Goal: Communication & Community: Answer question/provide support

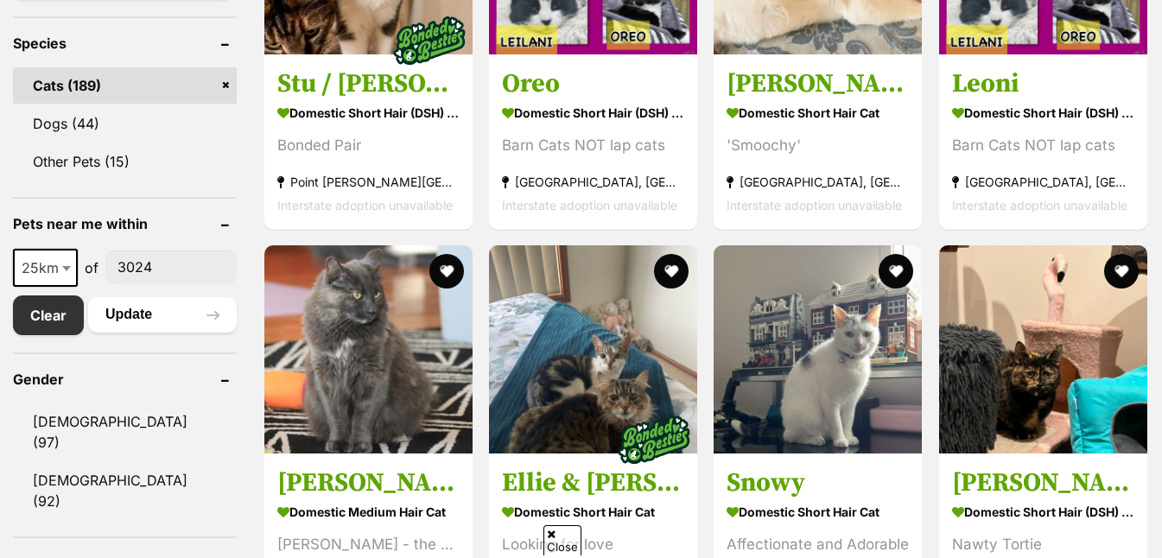
scroll to position [779, 0]
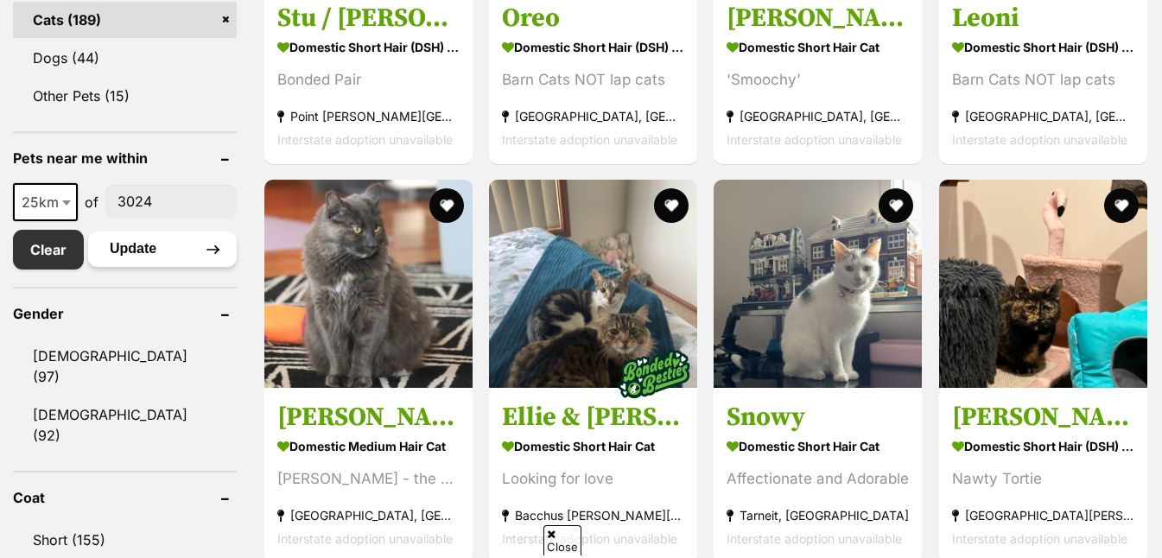
click at [124, 242] on button "Update" at bounding box center [162, 249] width 149 height 35
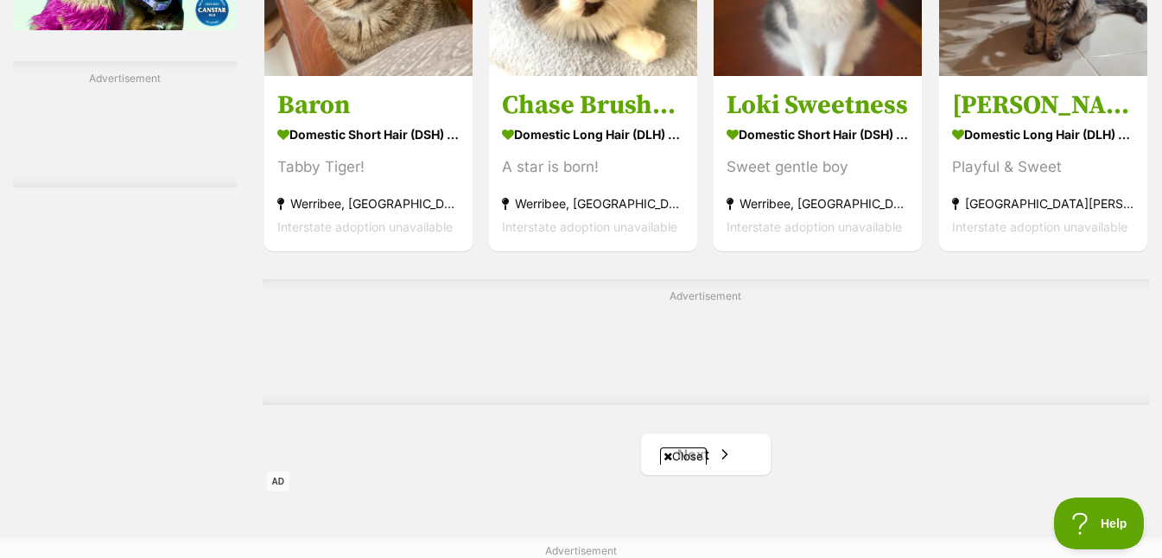
scroll to position [2824, 0]
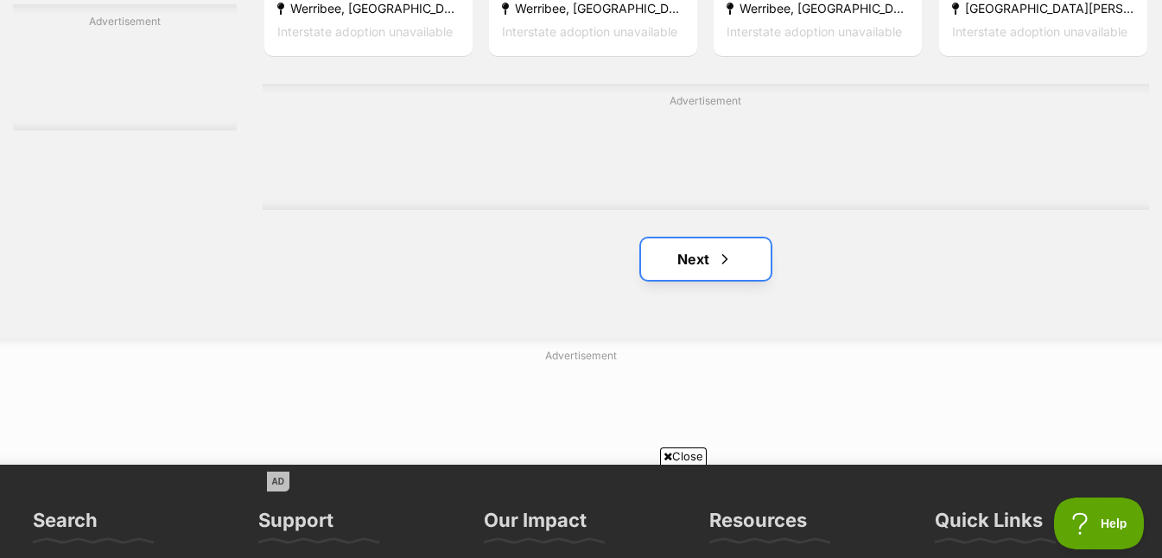
click at [719, 270] on span "Next page" at bounding box center [724, 259] width 17 height 21
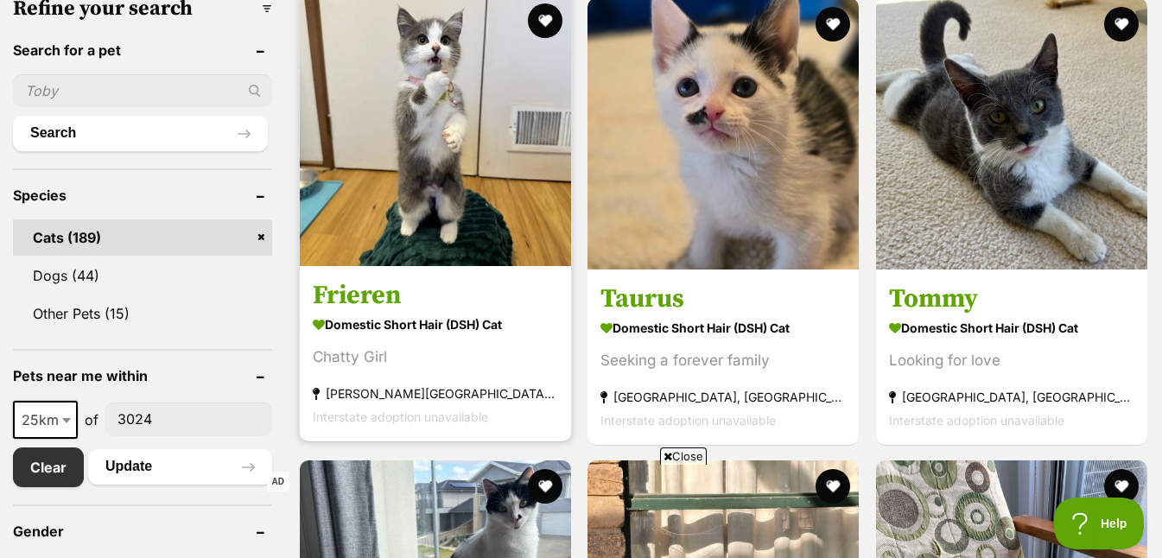
scroll to position [564, 0]
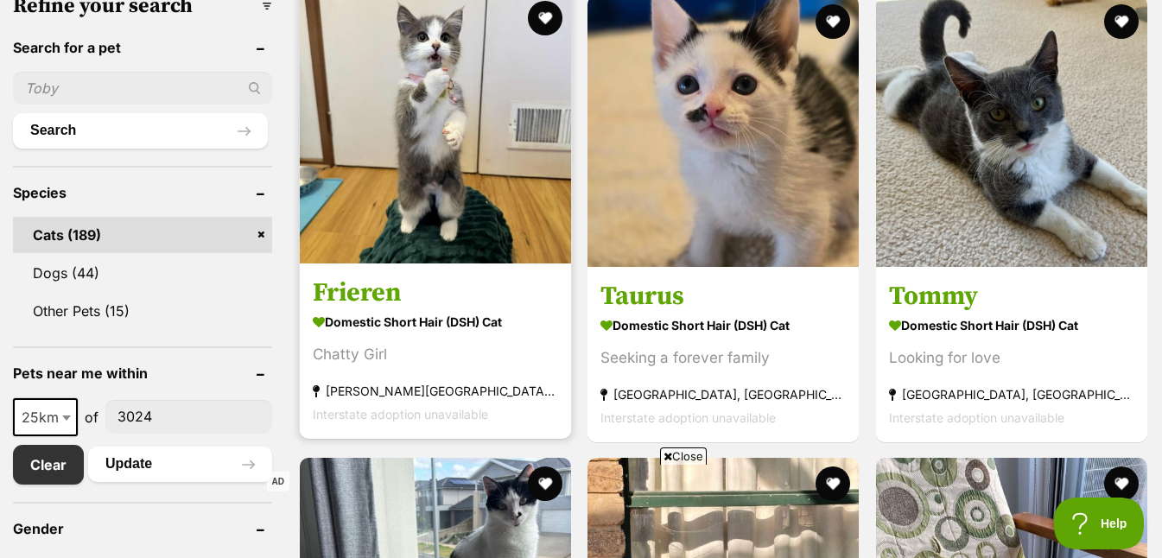
click at [446, 173] on img at bounding box center [435, 127] width 271 height 271
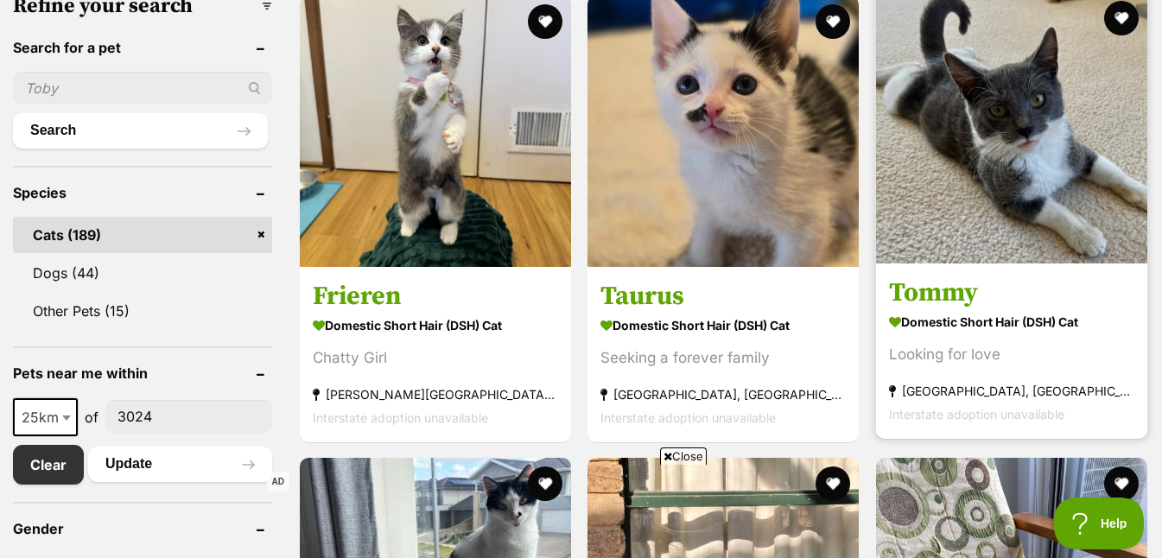
click at [1043, 154] on img at bounding box center [1011, 127] width 271 height 271
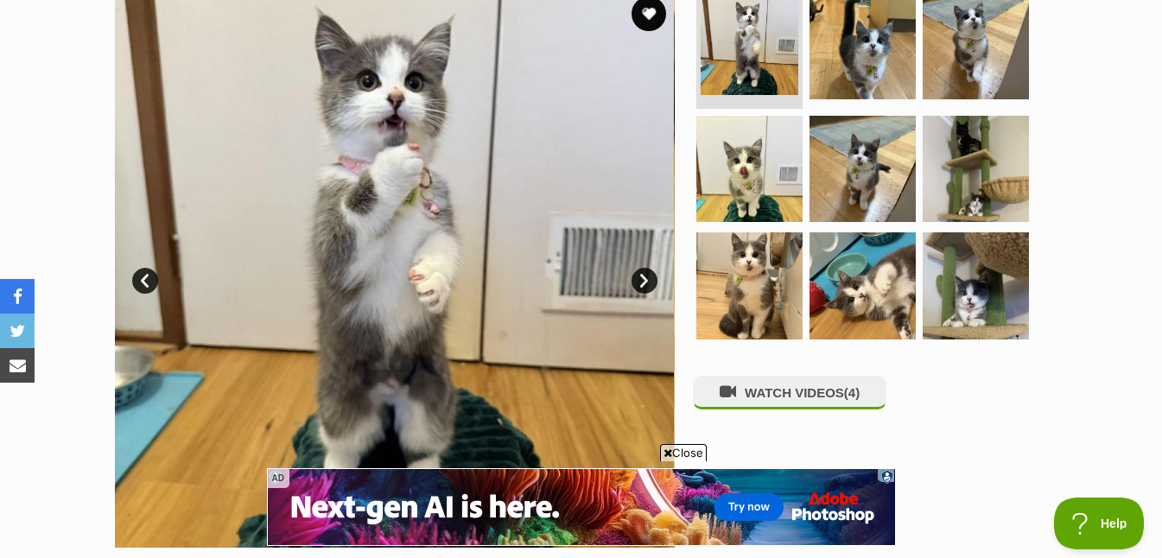
scroll to position [373, 0]
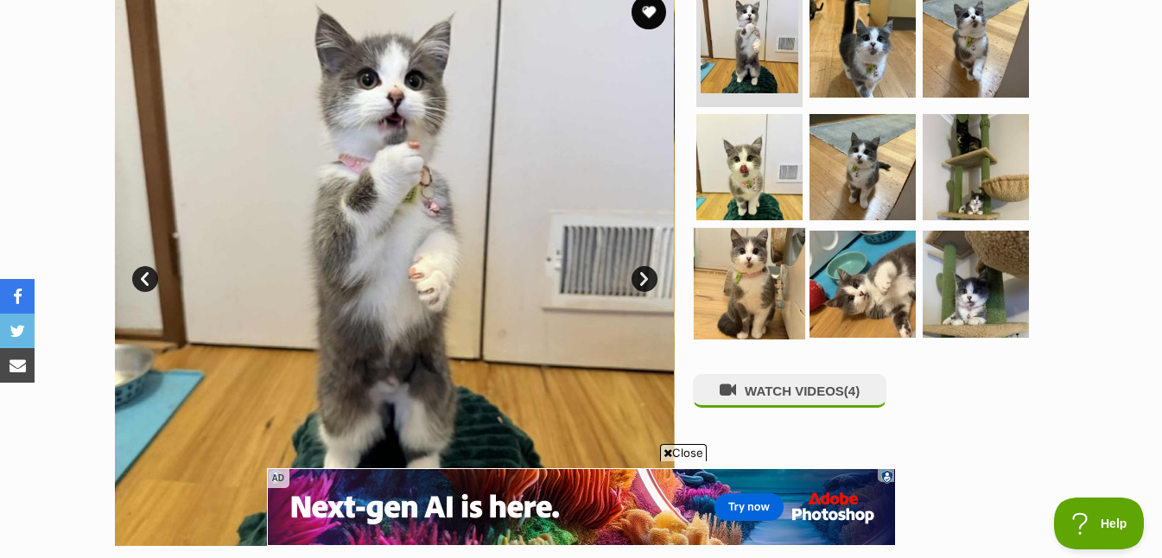
click at [765, 275] on img at bounding box center [749, 283] width 111 height 111
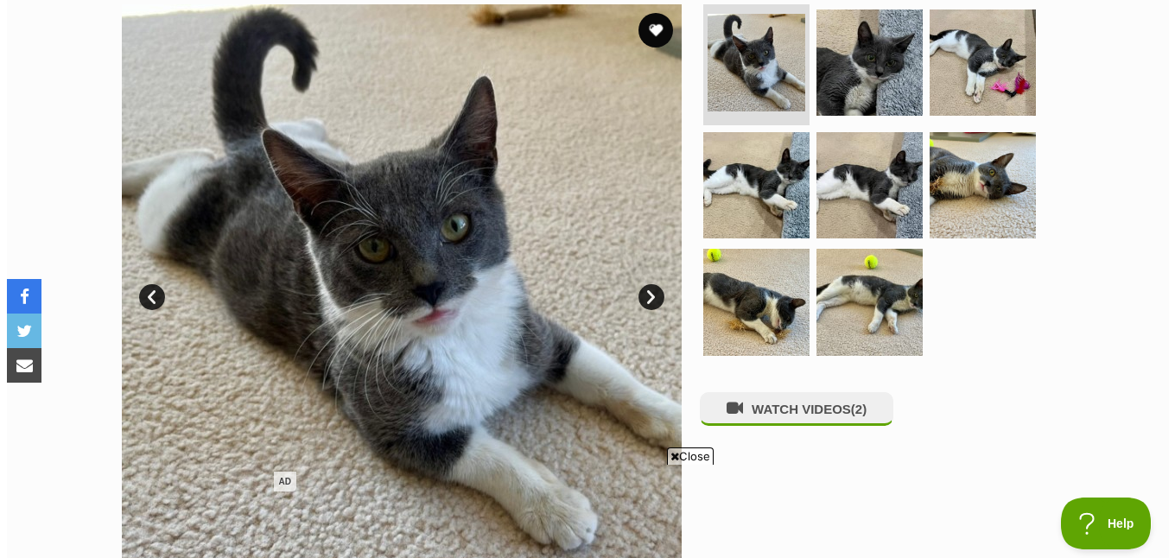
scroll to position [359, 0]
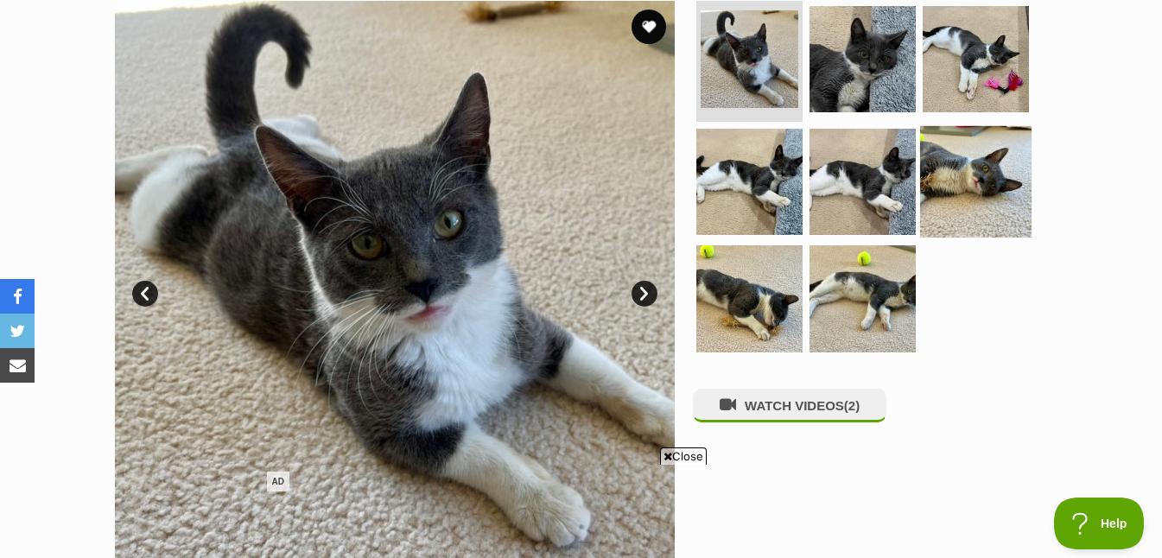
click at [985, 176] on img at bounding box center [975, 180] width 111 height 111
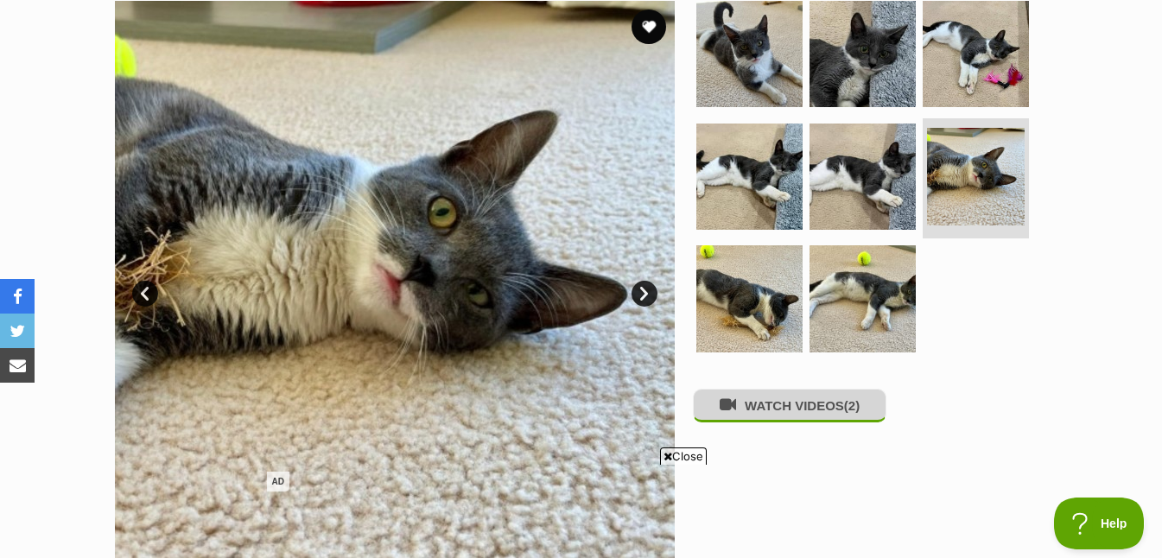
click at [753, 409] on button "WATCH VIDEOS (2)" at bounding box center [790, 406] width 194 height 34
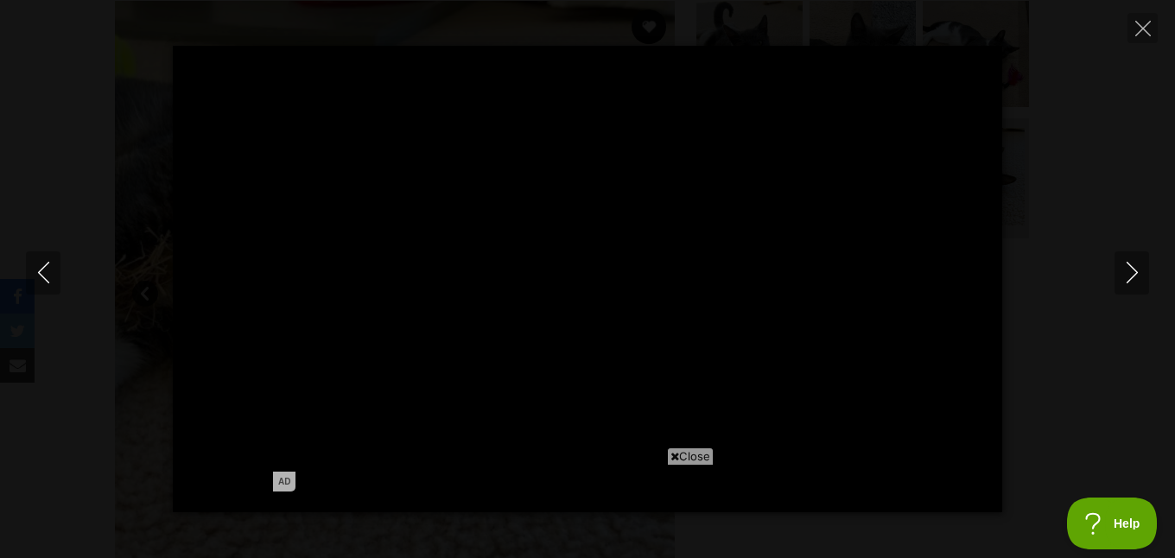
type input "89.4"
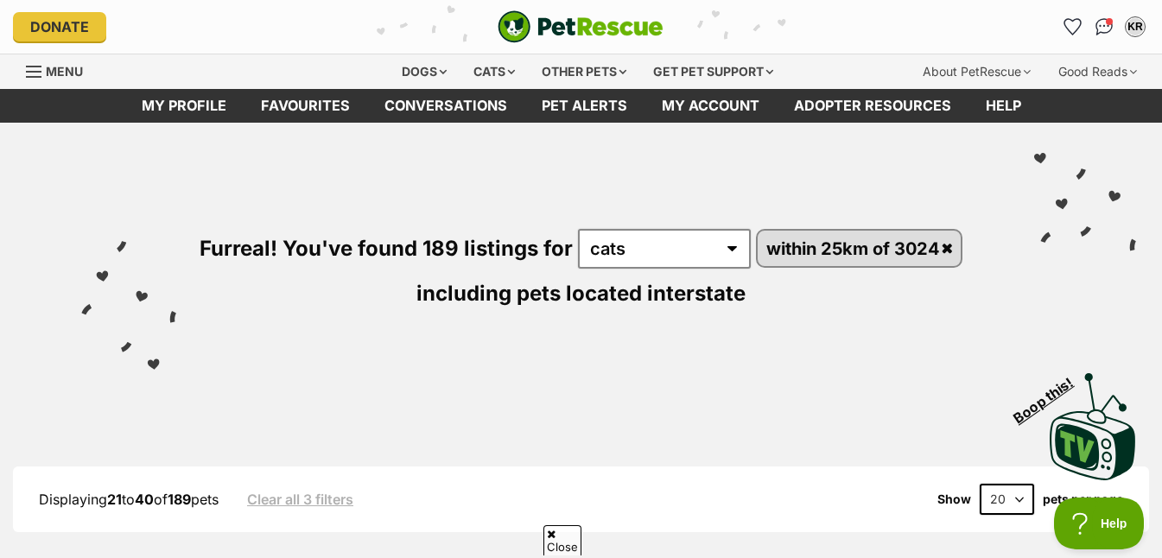
scroll to position [560, 0]
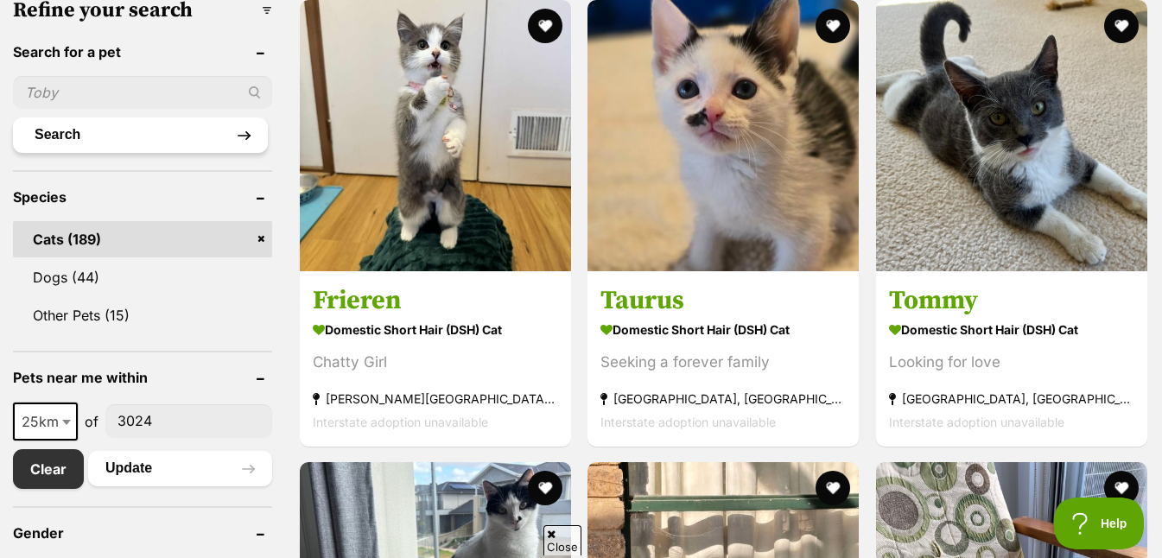
click at [162, 138] on button "Search" at bounding box center [140, 134] width 255 height 35
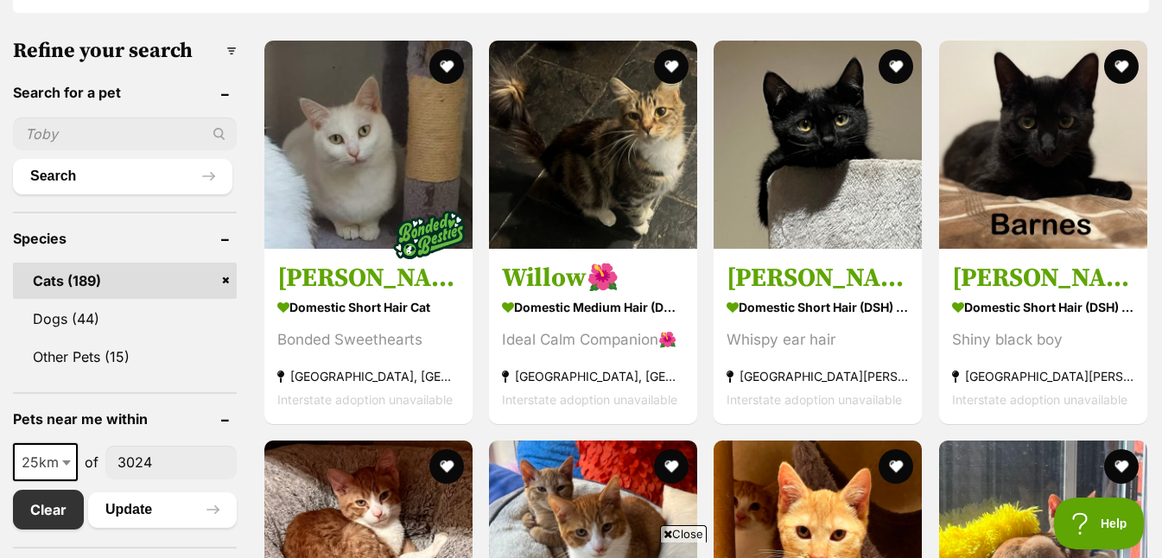
scroll to position [180, 0]
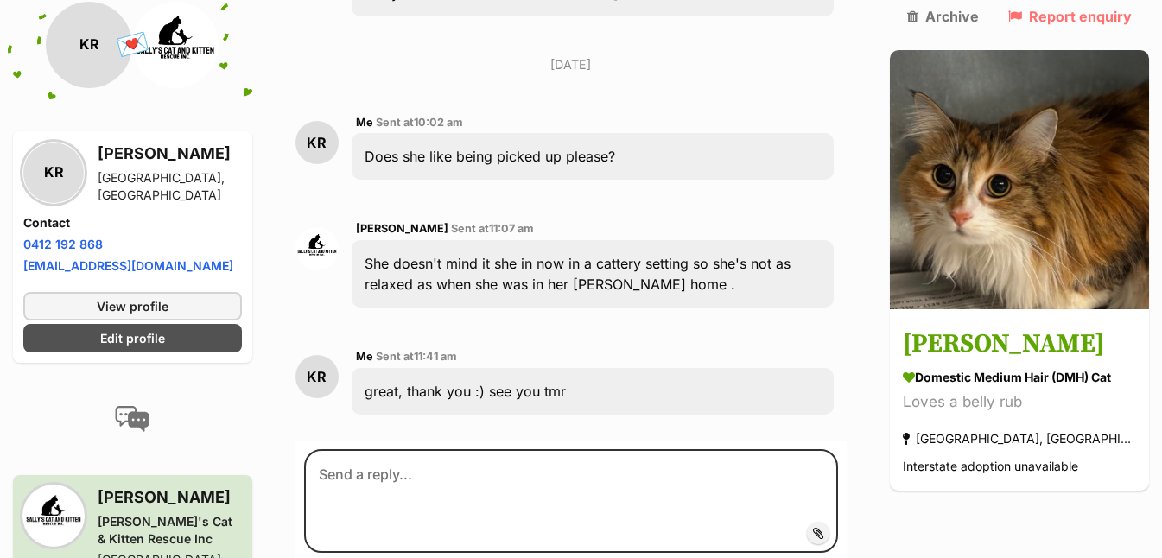
scroll to position [3692, 0]
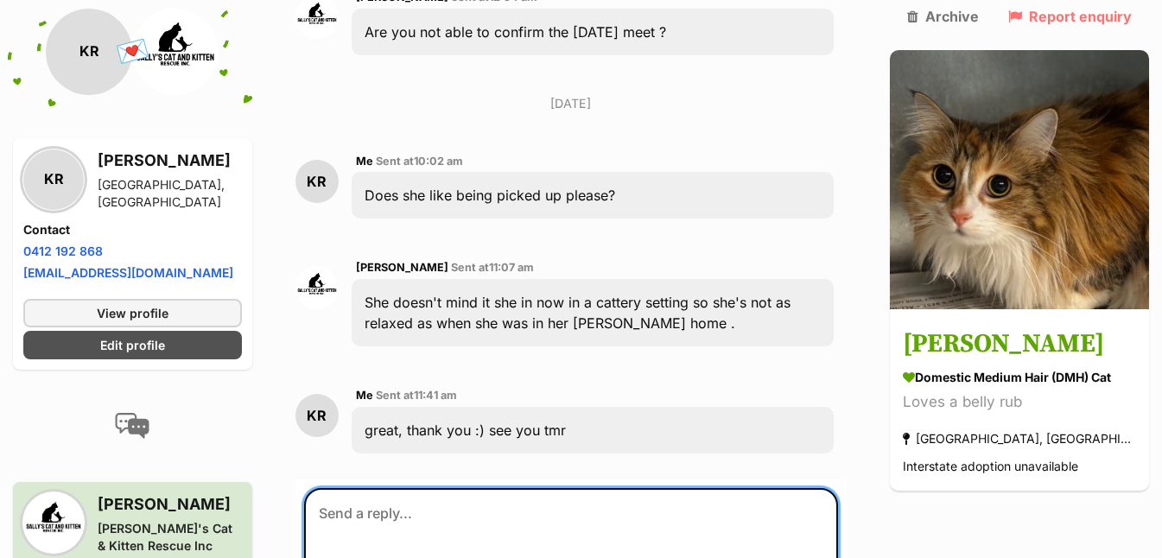
click at [459, 488] on textarea at bounding box center [571, 540] width 534 height 104
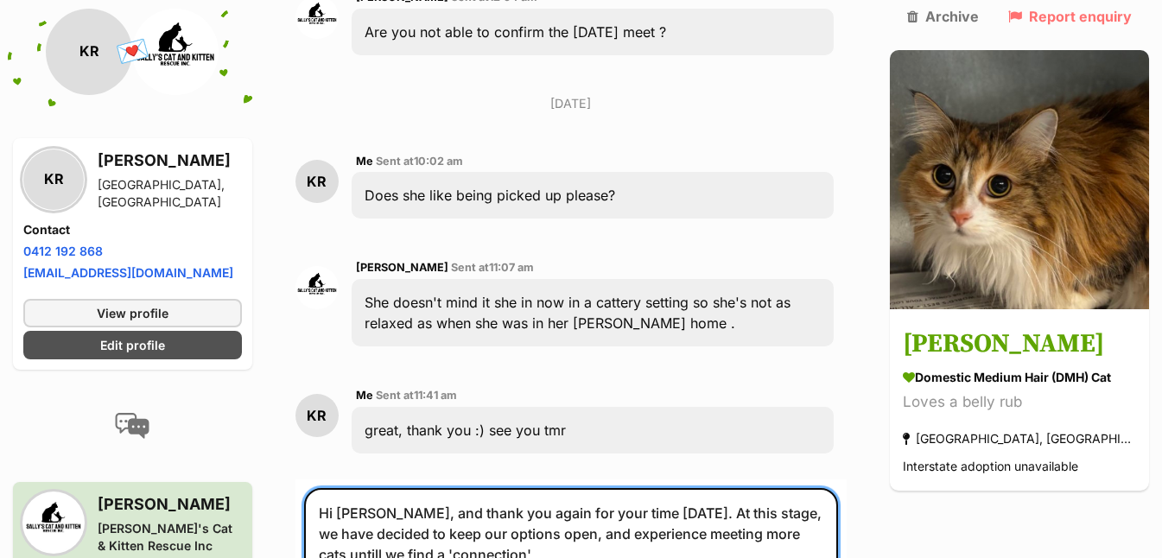
type textarea "Hi [PERSON_NAME], and thank you again for your time [DATE]. At this stage, we h…"
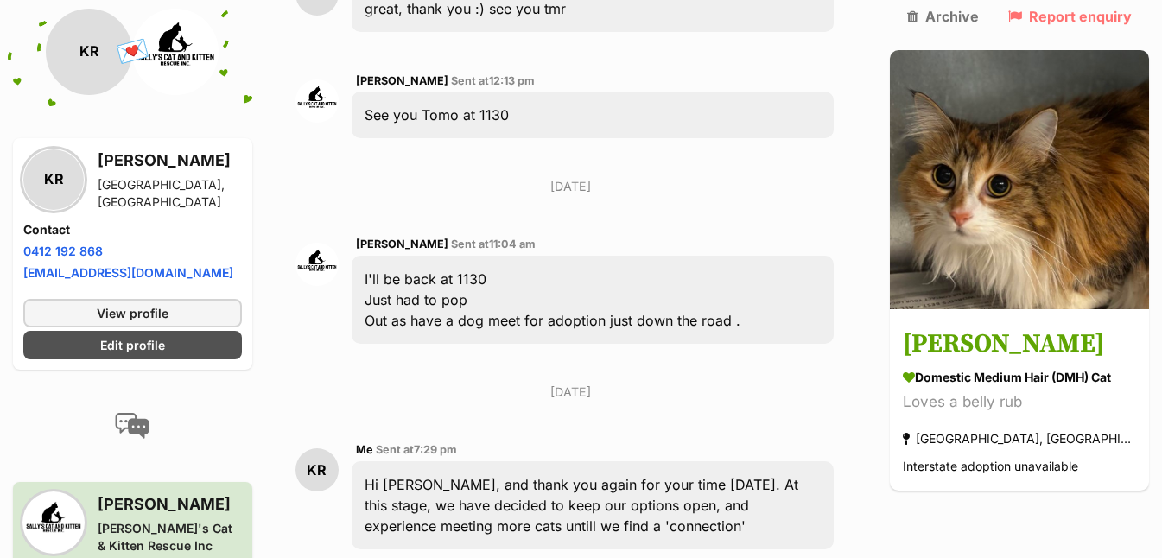
scroll to position [4136, 0]
